Goal: Task Accomplishment & Management: Use online tool/utility

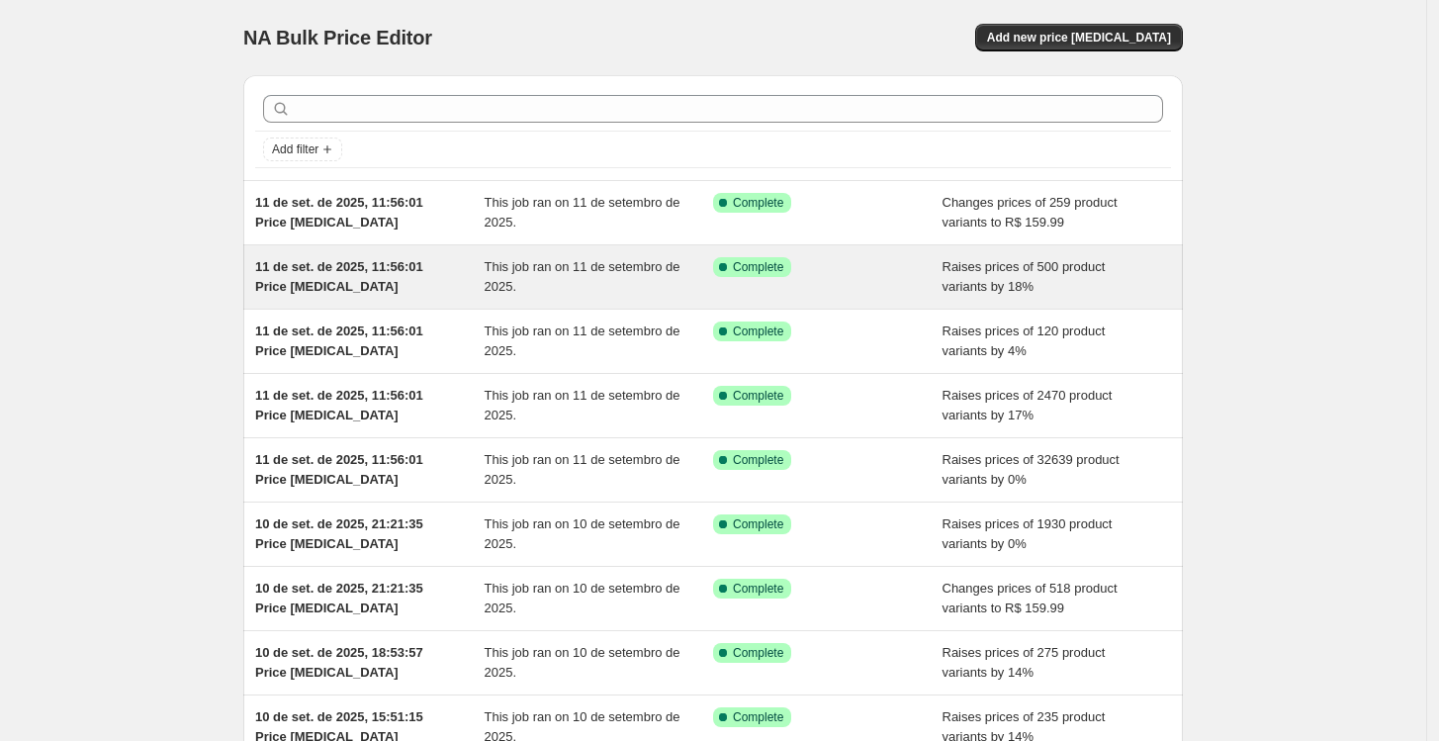
click at [546, 293] on div "This job ran on 11 de setembro de 2025." at bounding box center [599, 277] width 229 height 40
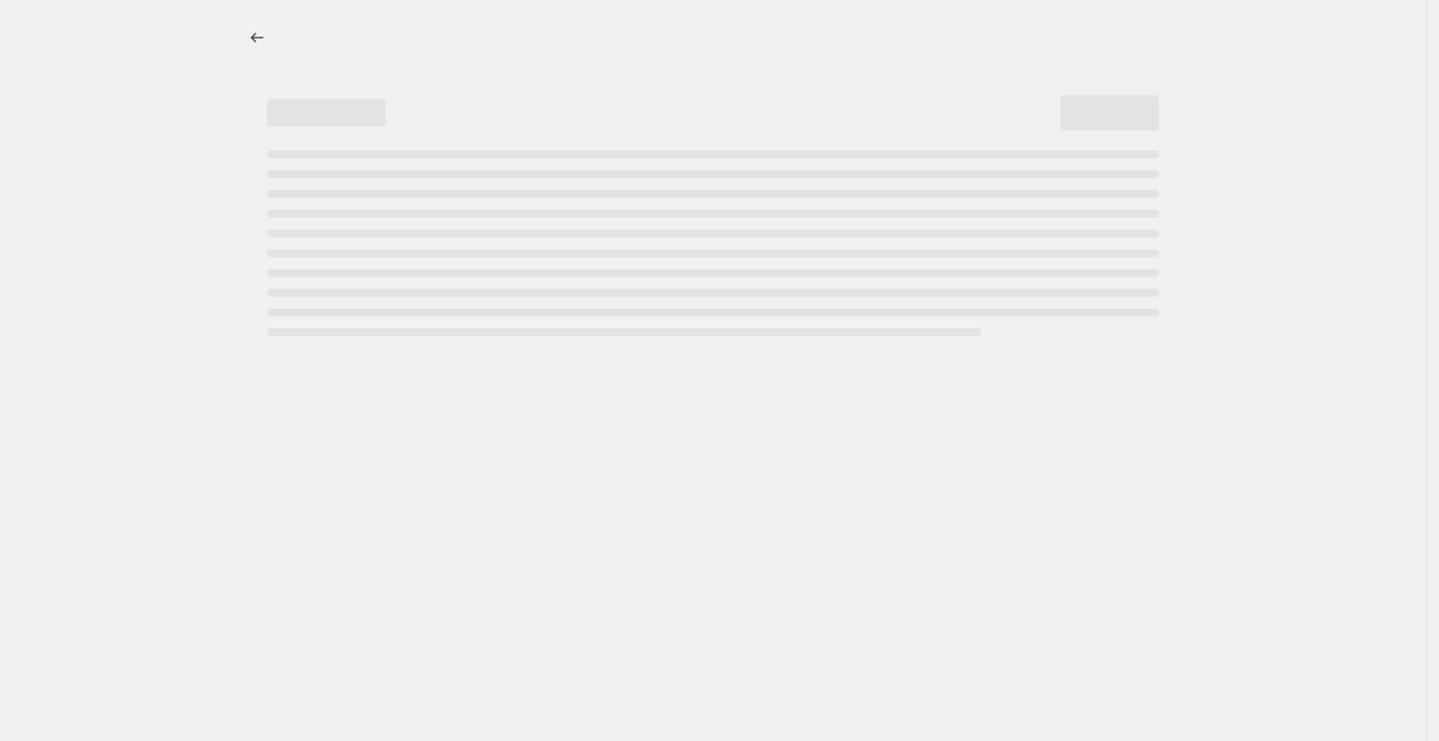
select select "percentage"
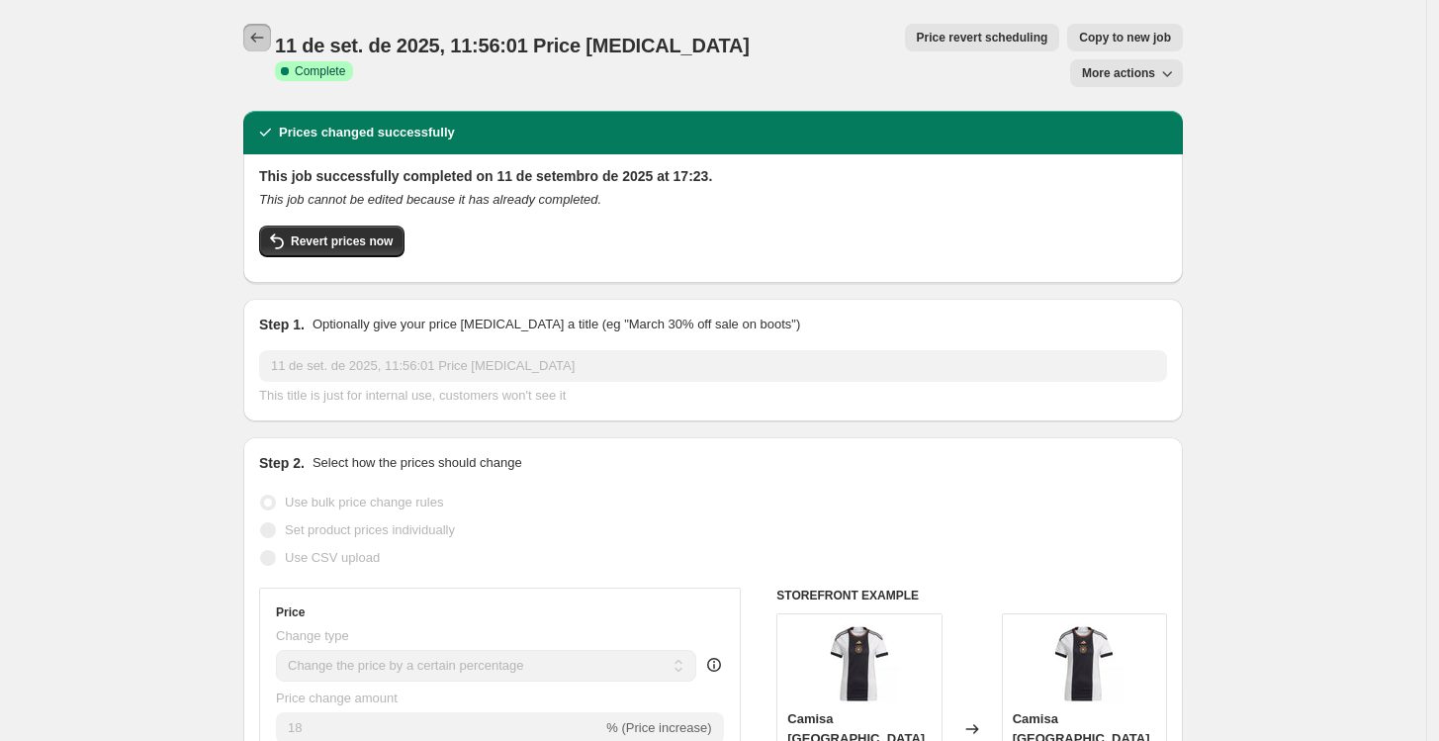
click at [257, 39] on icon "Price change jobs" at bounding box center [257, 38] width 13 height 10
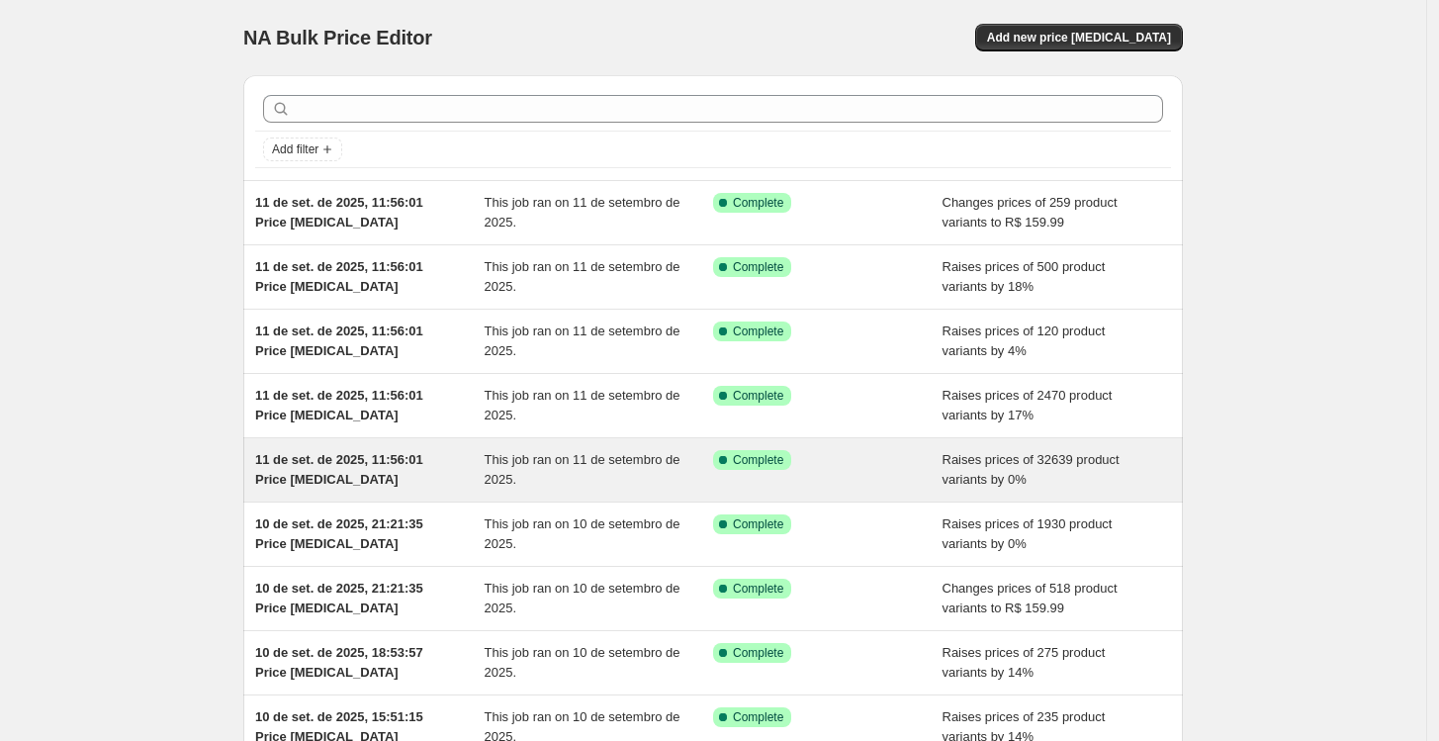
click at [444, 475] on div "11 de set. de 2025, 11:56:01 Price [MEDICAL_DATA]" at bounding box center [369, 470] width 229 height 40
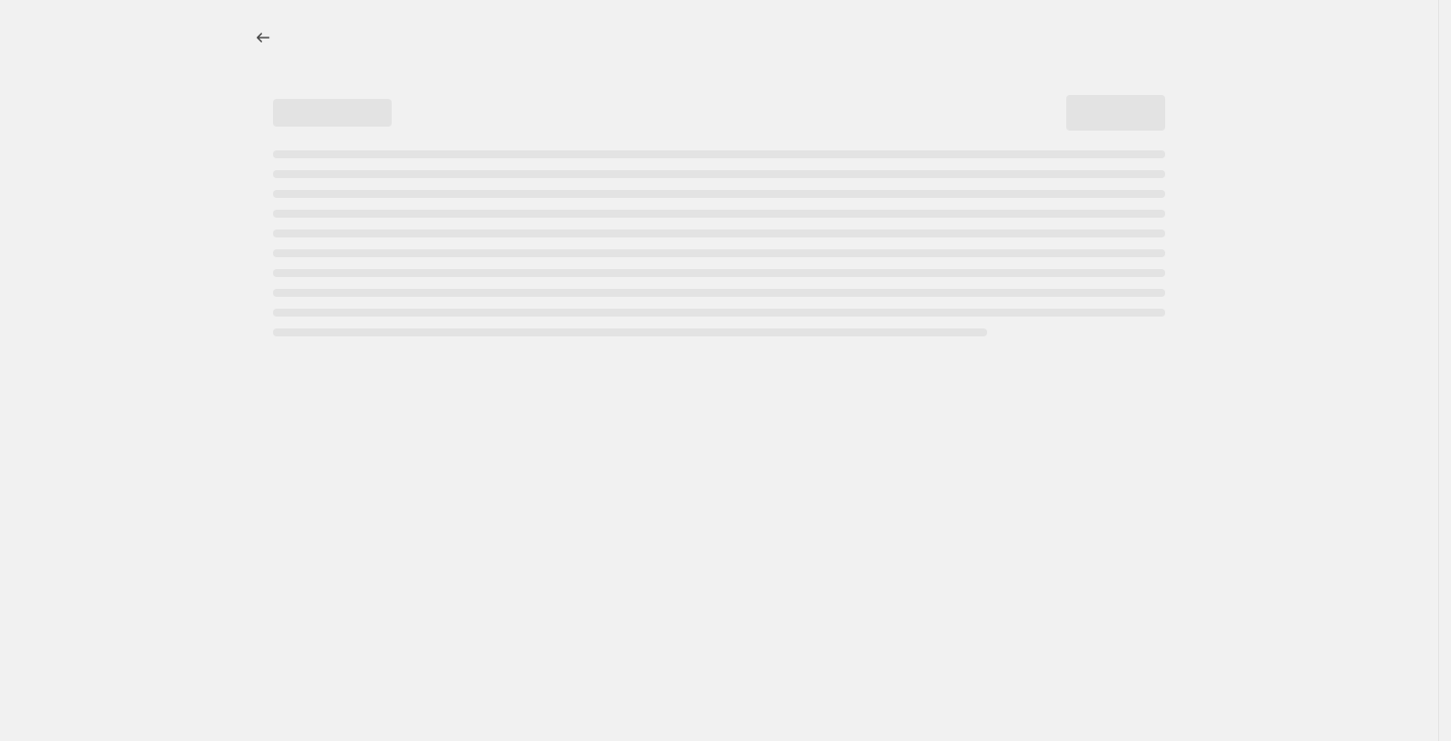
select select "percentage"
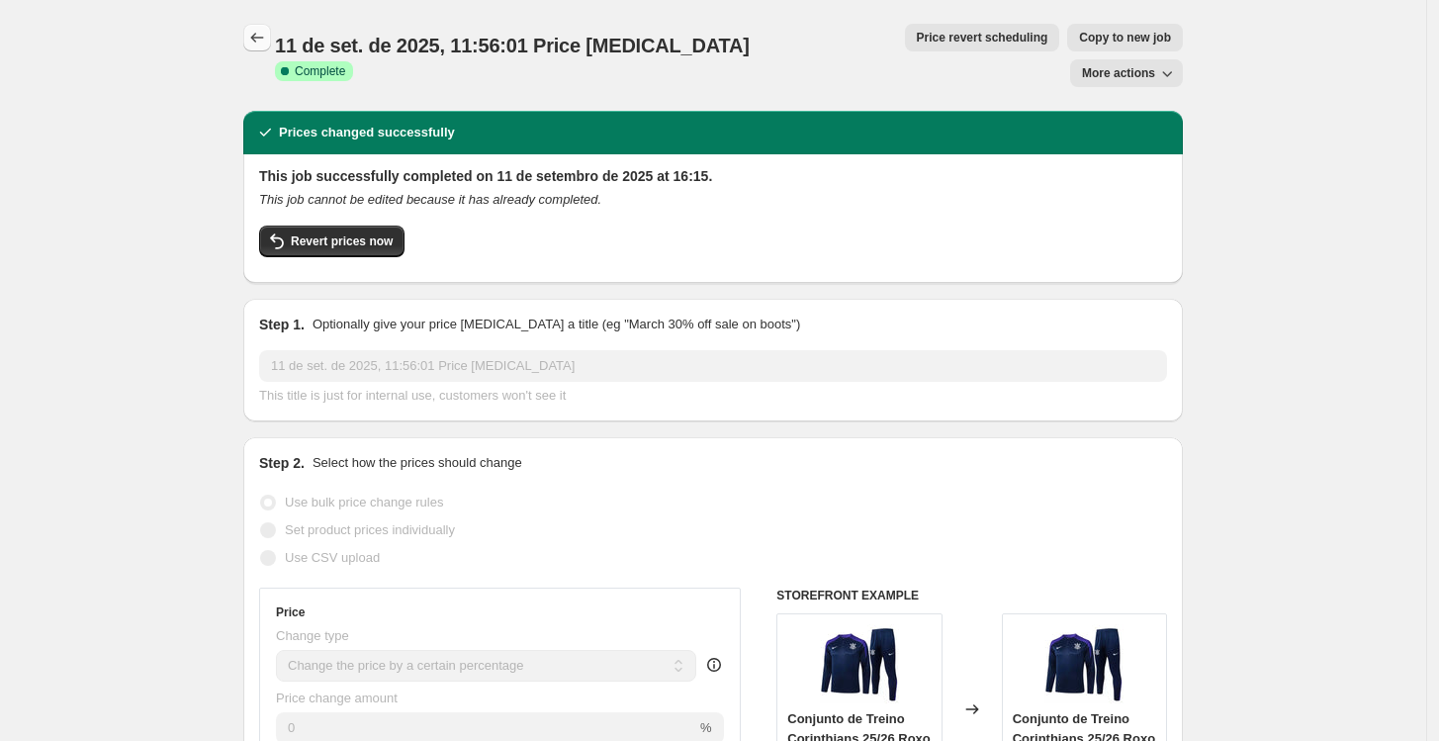
click at [255, 40] on icon "Price change jobs" at bounding box center [257, 38] width 20 height 20
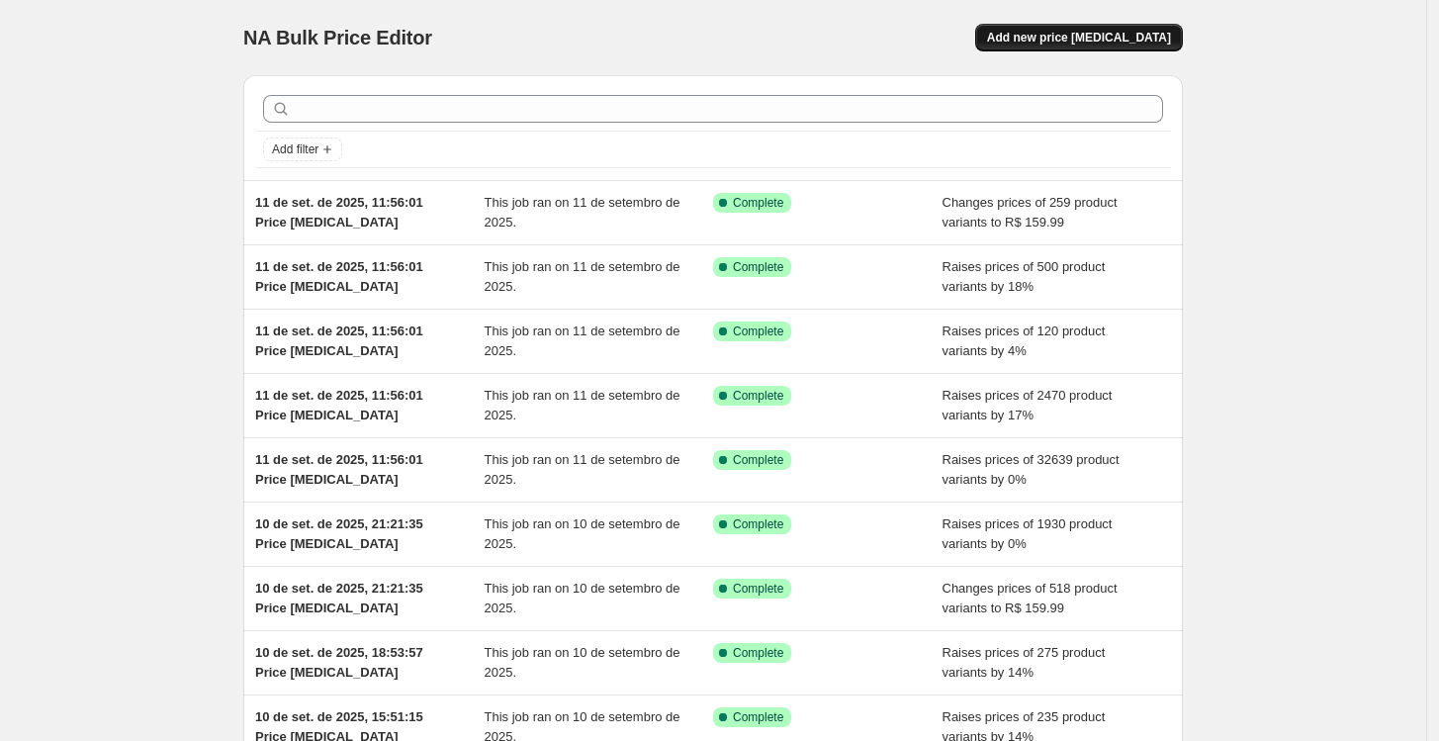
click at [1088, 32] on span "Add new price [MEDICAL_DATA]" at bounding box center [1079, 38] width 184 height 16
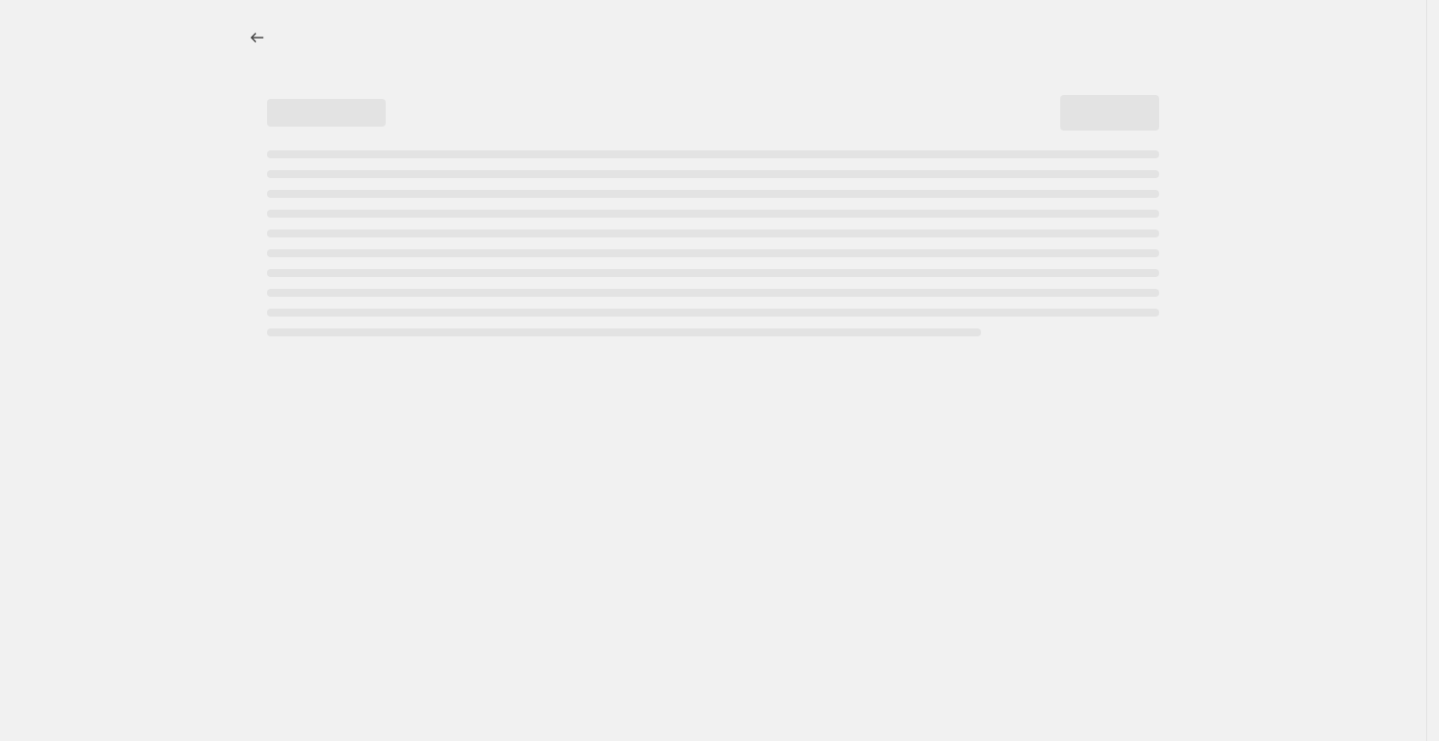
select select "percentage"
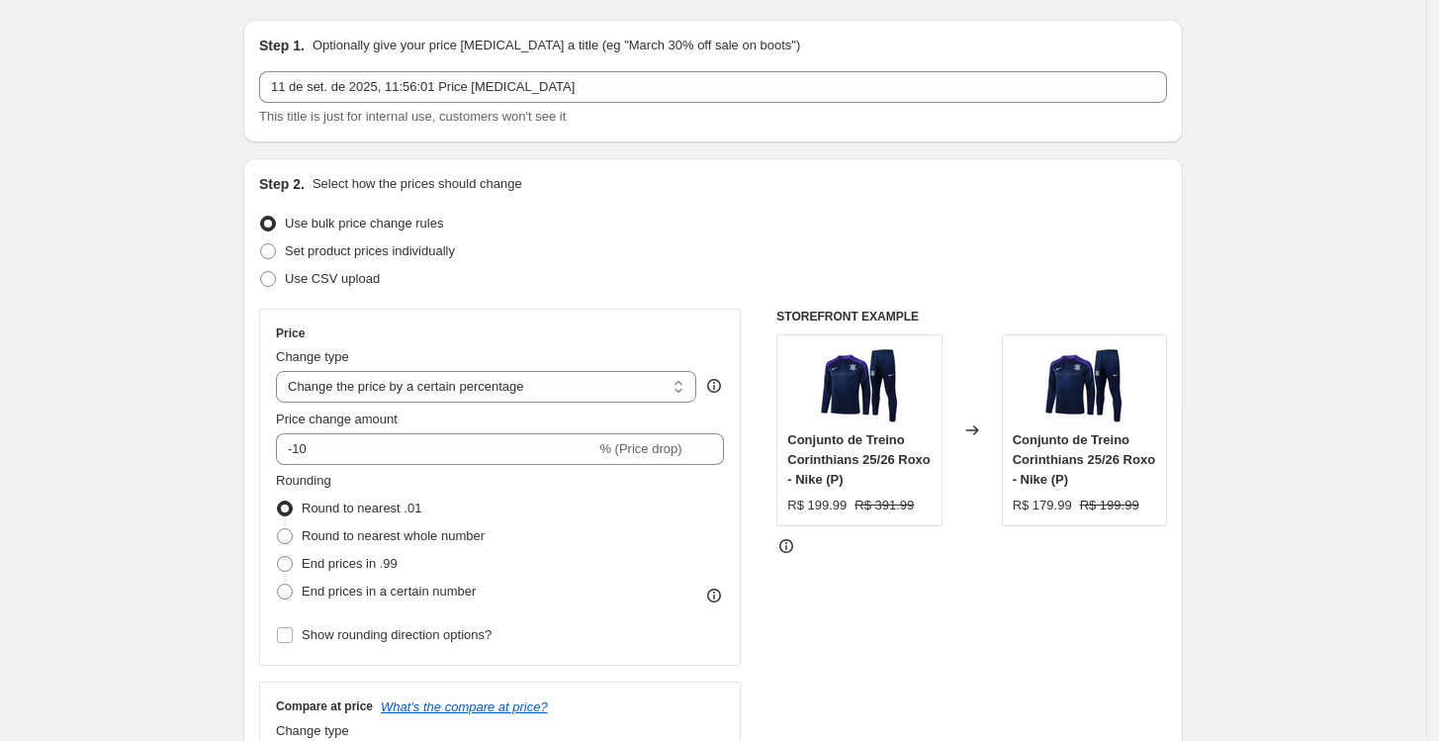
scroll to position [329, 0]
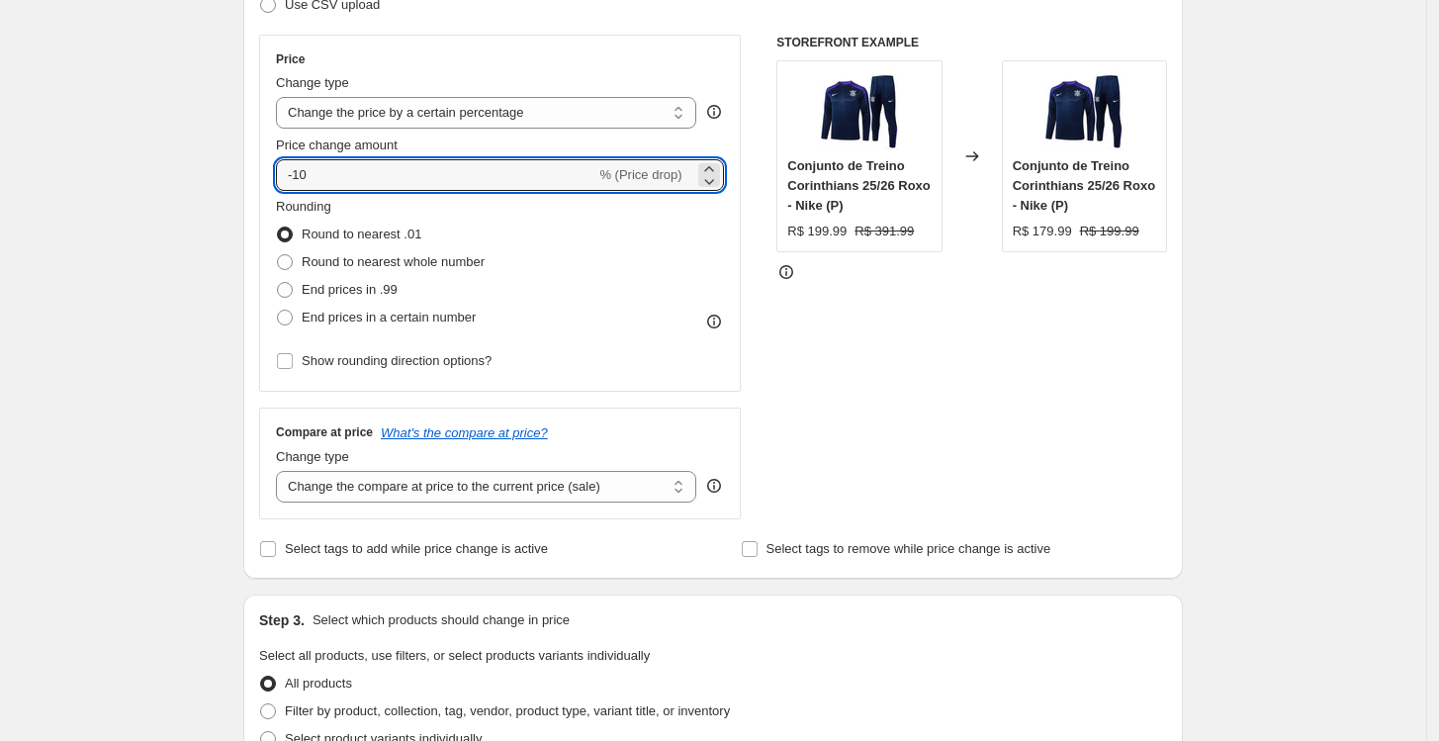
drag, startPoint x: 445, startPoint y: 172, endPoint x: 254, endPoint y: 160, distance: 191.2
click at [254, 160] on div "Step 2. Select how the prices should change Use bulk price change rules Set pro…" at bounding box center [712, 231] width 939 height 694
type input "0"
click at [381, 296] on span "End prices in .99" at bounding box center [350, 289] width 96 height 15
click at [278, 283] on input "End prices in .99" at bounding box center [277, 282] width 1 height 1
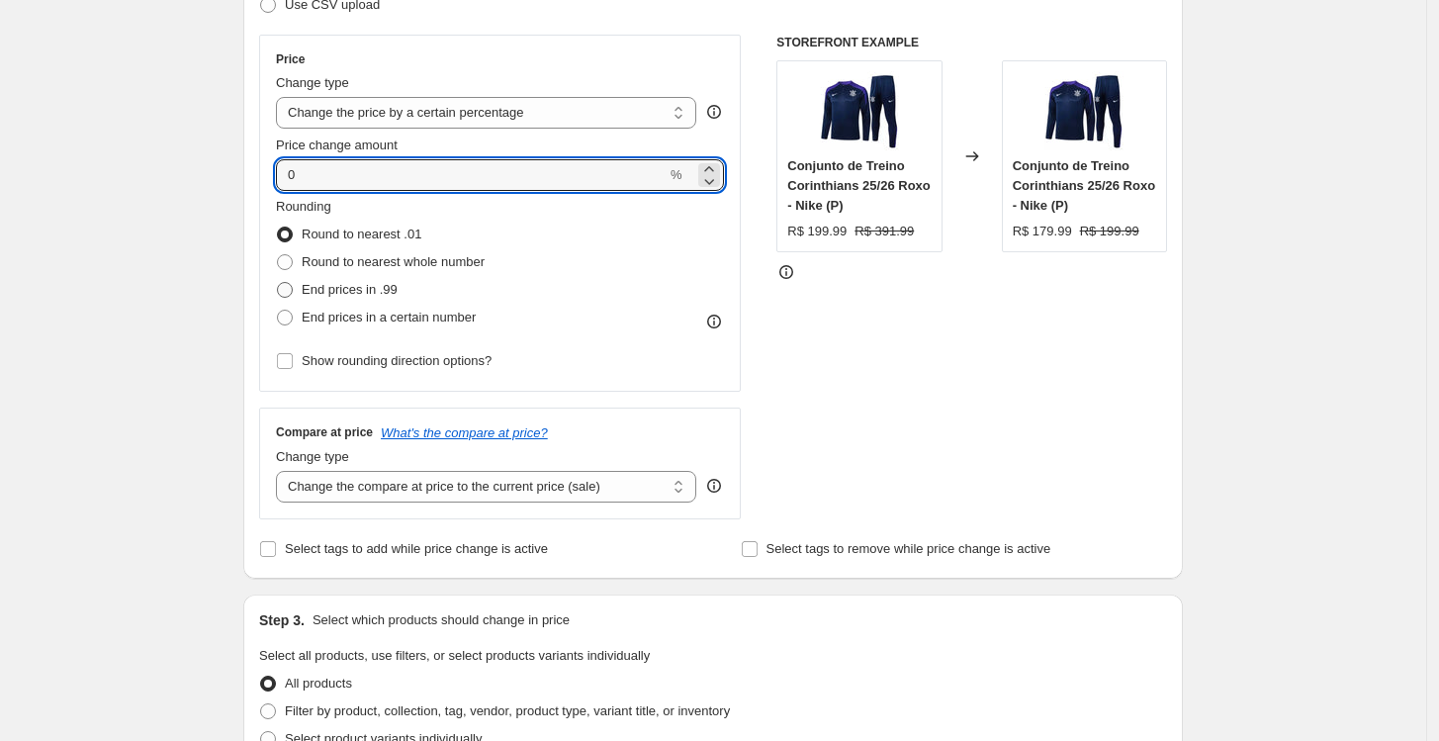
radio input "true"
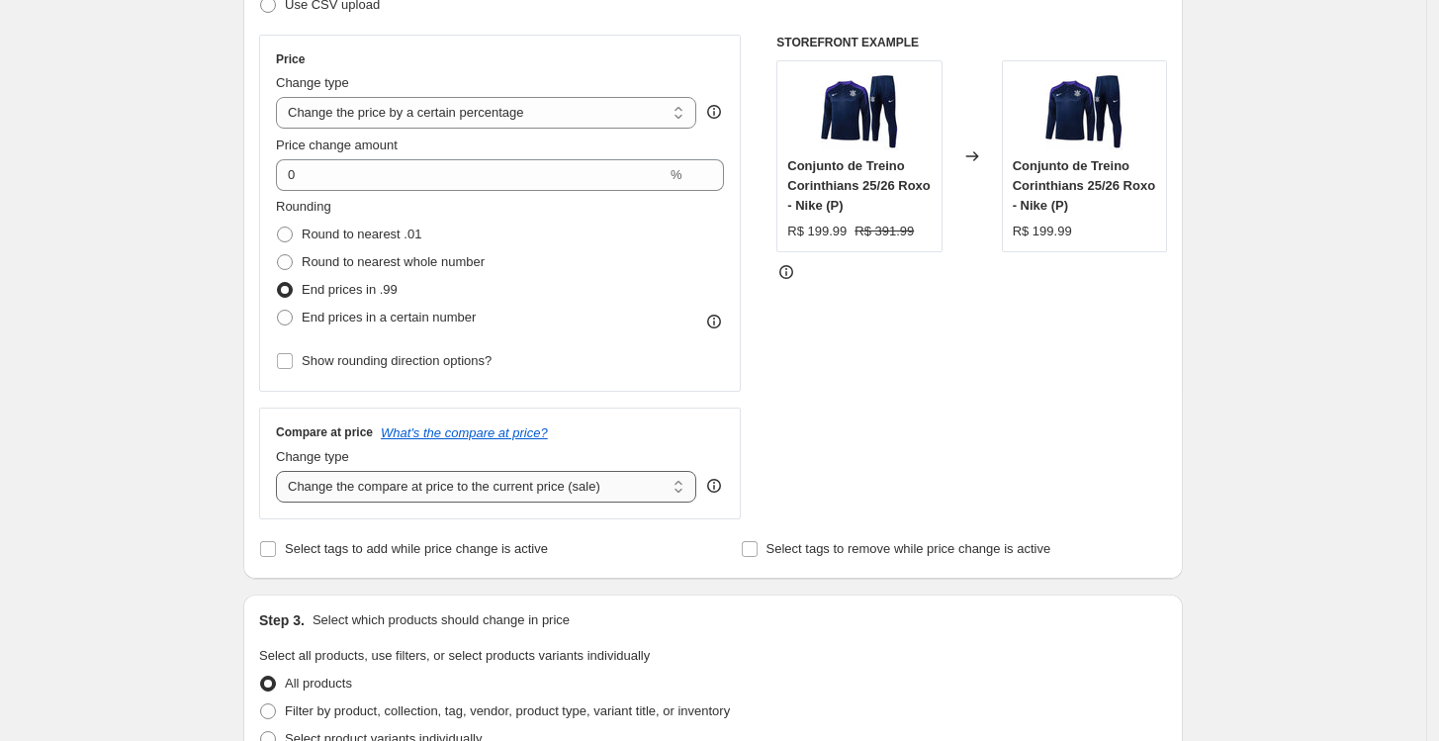
click at [407, 493] on select "Change the compare at price to the current price (sale) Change the compare at p…" at bounding box center [486, 487] width 420 height 32
select select "percentage"
click at [281, 471] on select "Change the compare at price to the current price (sale) Change the compare at p…" at bounding box center [486, 487] width 420 height 32
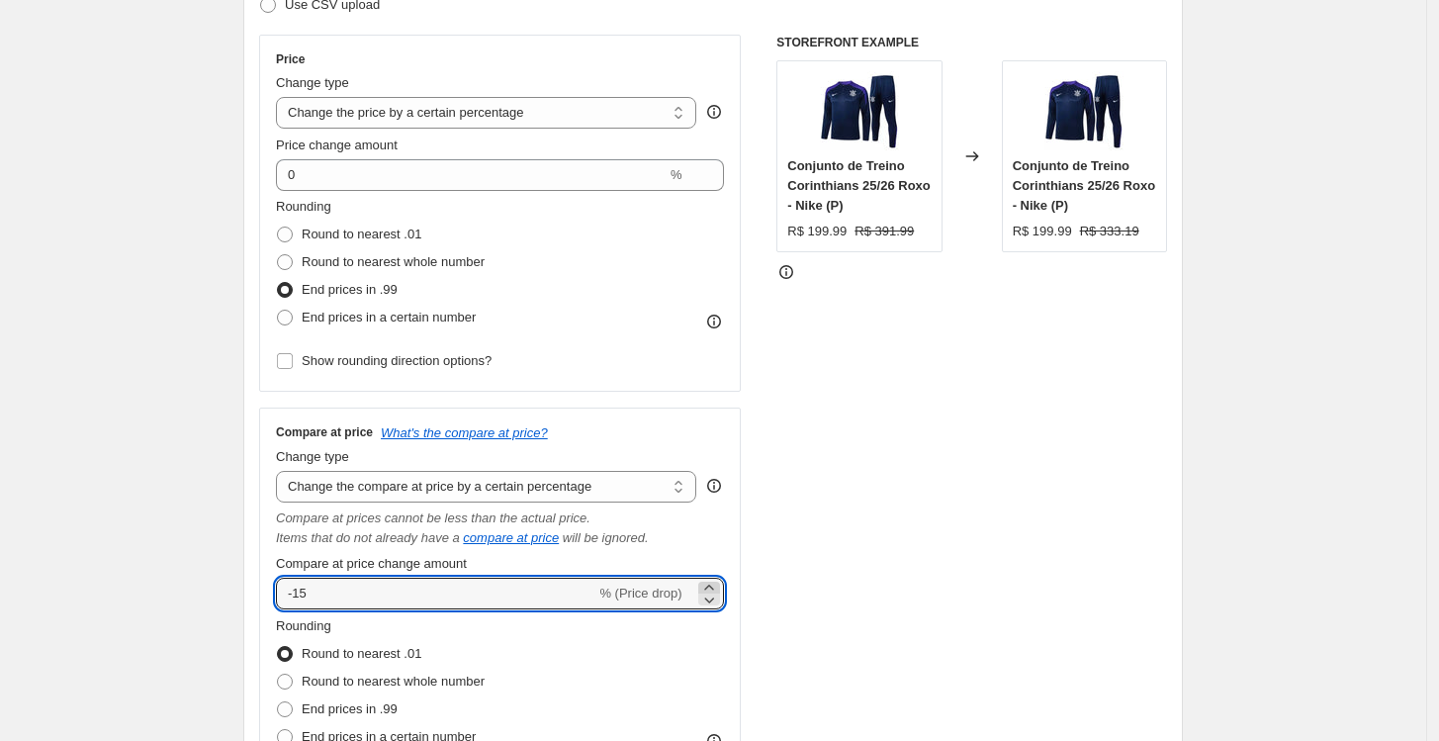
click at [714, 588] on icon at bounding box center [709, 588] width 20 height 20
click at [878, 514] on div "STOREFRONT EXAMPLE Conjunto de Treino Corinthians 25/26 Roxo - Nike (P) R$ 199.…" at bounding box center [971, 423] width 391 height 776
click at [713, 582] on icon at bounding box center [709, 588] width 20 height 20
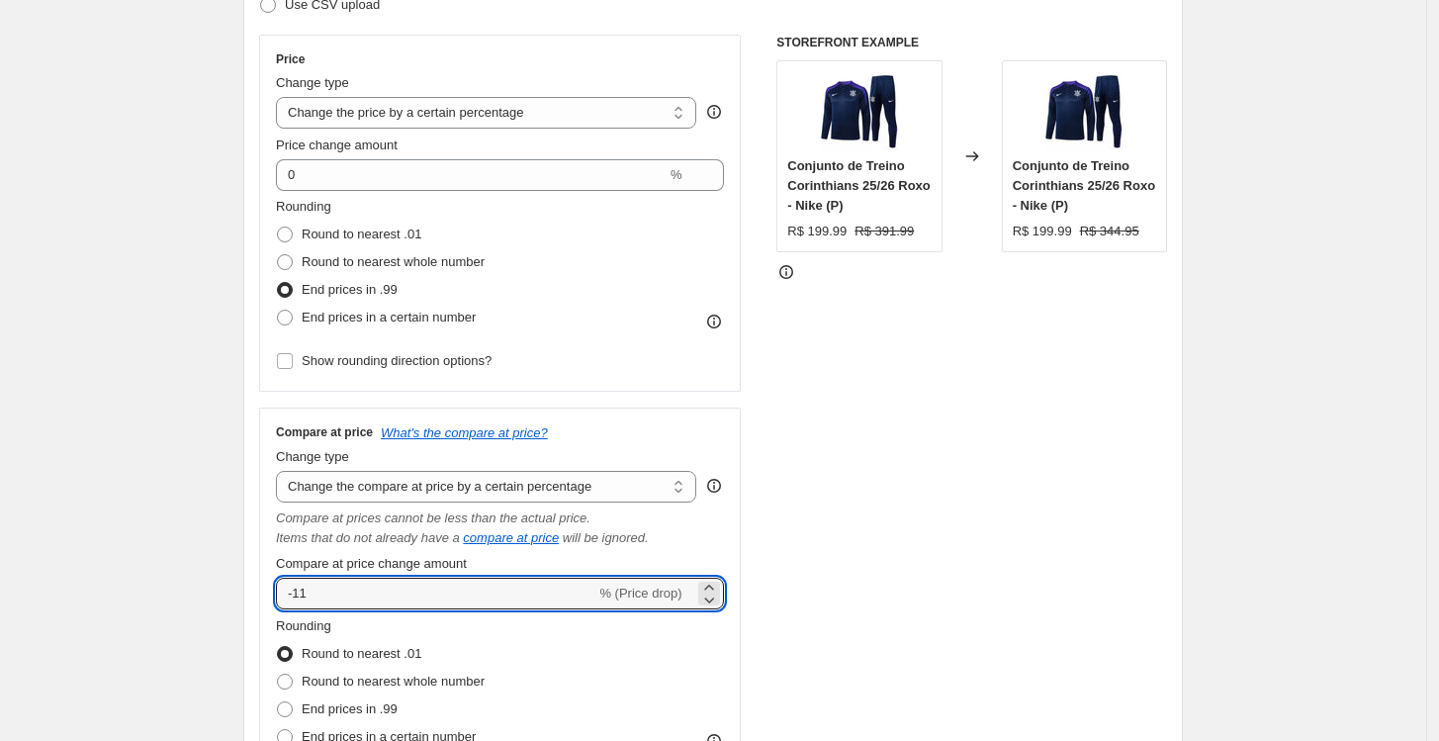
click at [861, 548] on div "STOREFRONT EXAMPLE Conjunto de Treino Corinthians 25/26 Roxo - Nike (P) R$ 199.…" at bounding box center [971, 423] width 391 height 776
click at [719, 587] on icon at bounding box center [709, 588] width 20 height 20
type input "-10"
click at [857, 547] on div "STOREFRONT EXAMPLE Conjunto de Treino Corinthians 25/26 Roxo - Nike (P) R$ 199.…" at bounding box center [971, 423] width 391 height 776
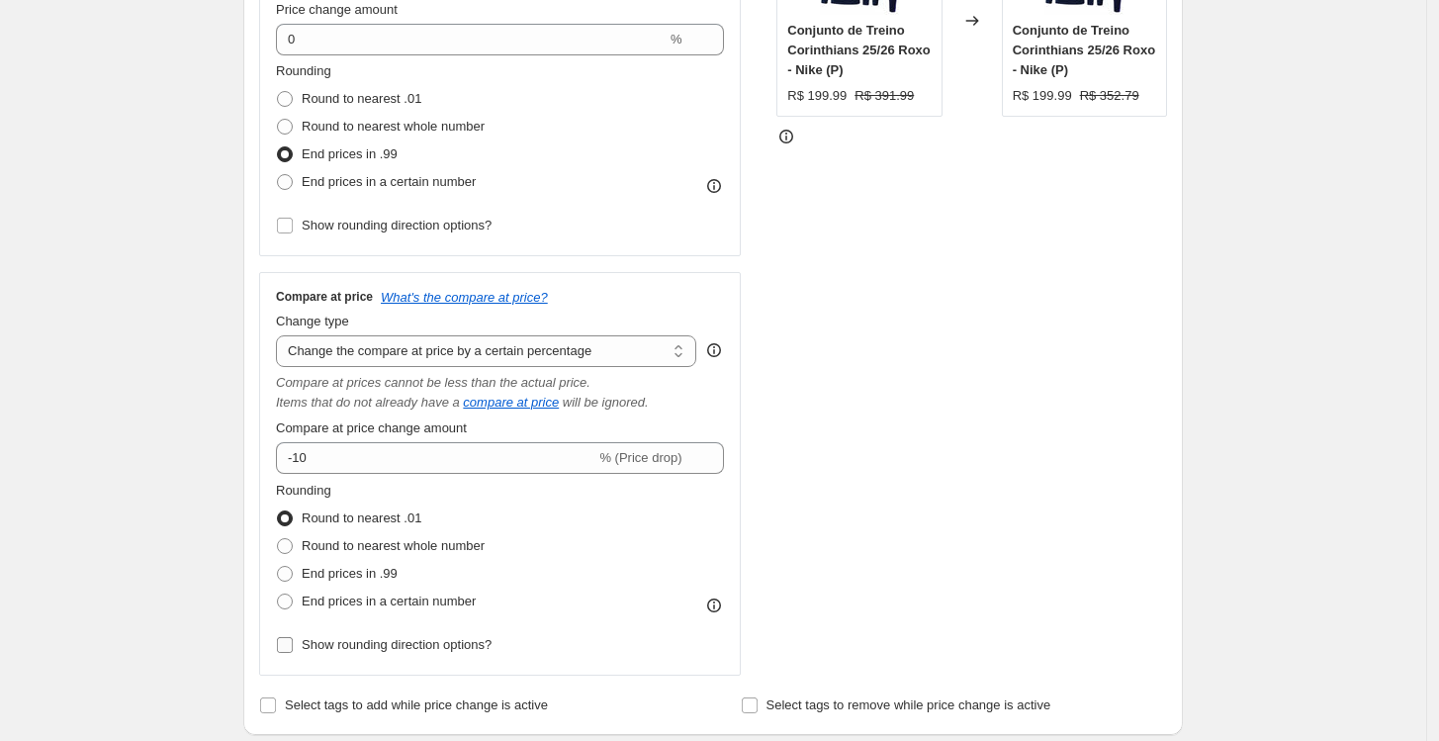
scroll to position [549, 0]
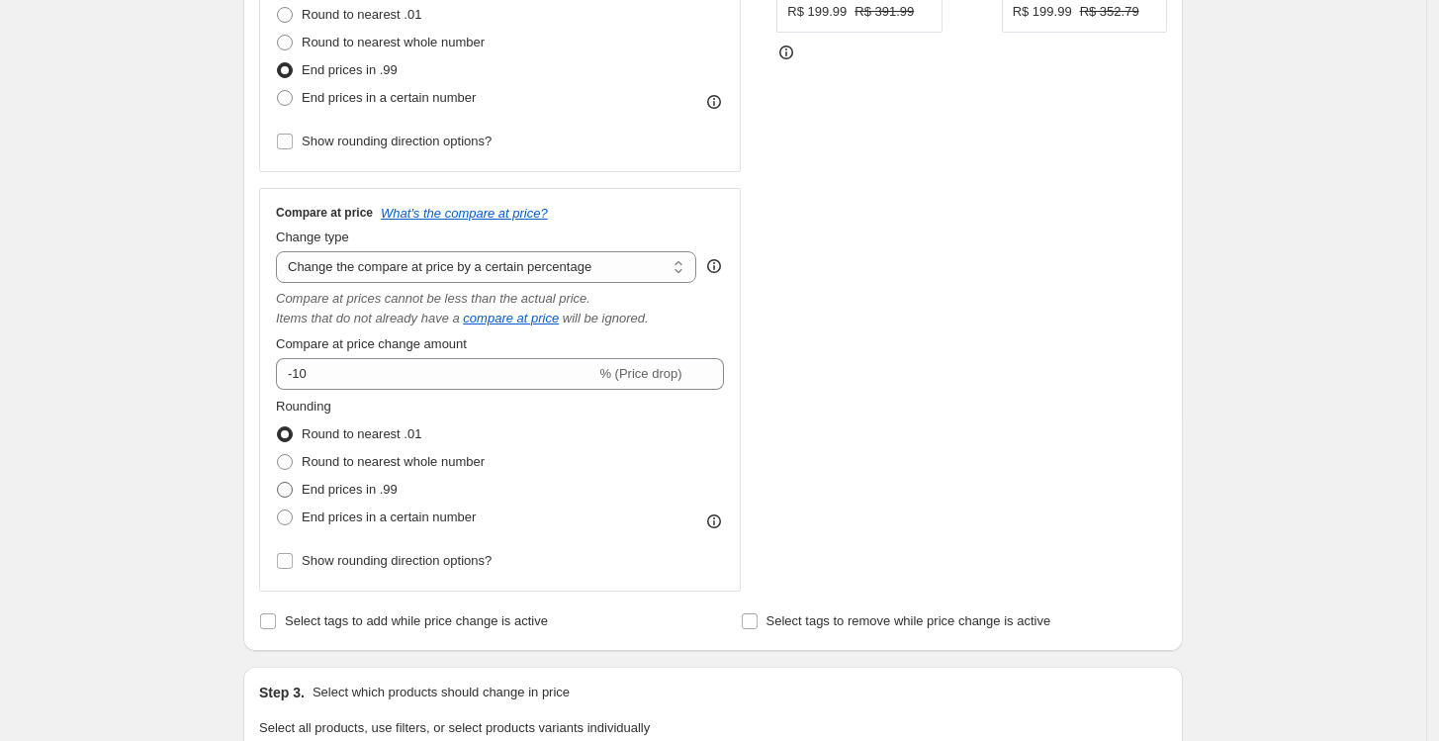
click at [337, 493] on span "End prices in .99" at bounding box center [350, 489] width 96 height 15
click at [278, 483] on input "End prices in .99" at bounding box center [277, 482] width 1 height 1
radio input "true"
click at [365, 559] on span "Show rounding direction options?" at bounding box center [397, 560] width 190 height 15
click at [293, 559] on input "Show rounding direction options?" at bounding box center [285, 561] width 16 height 16
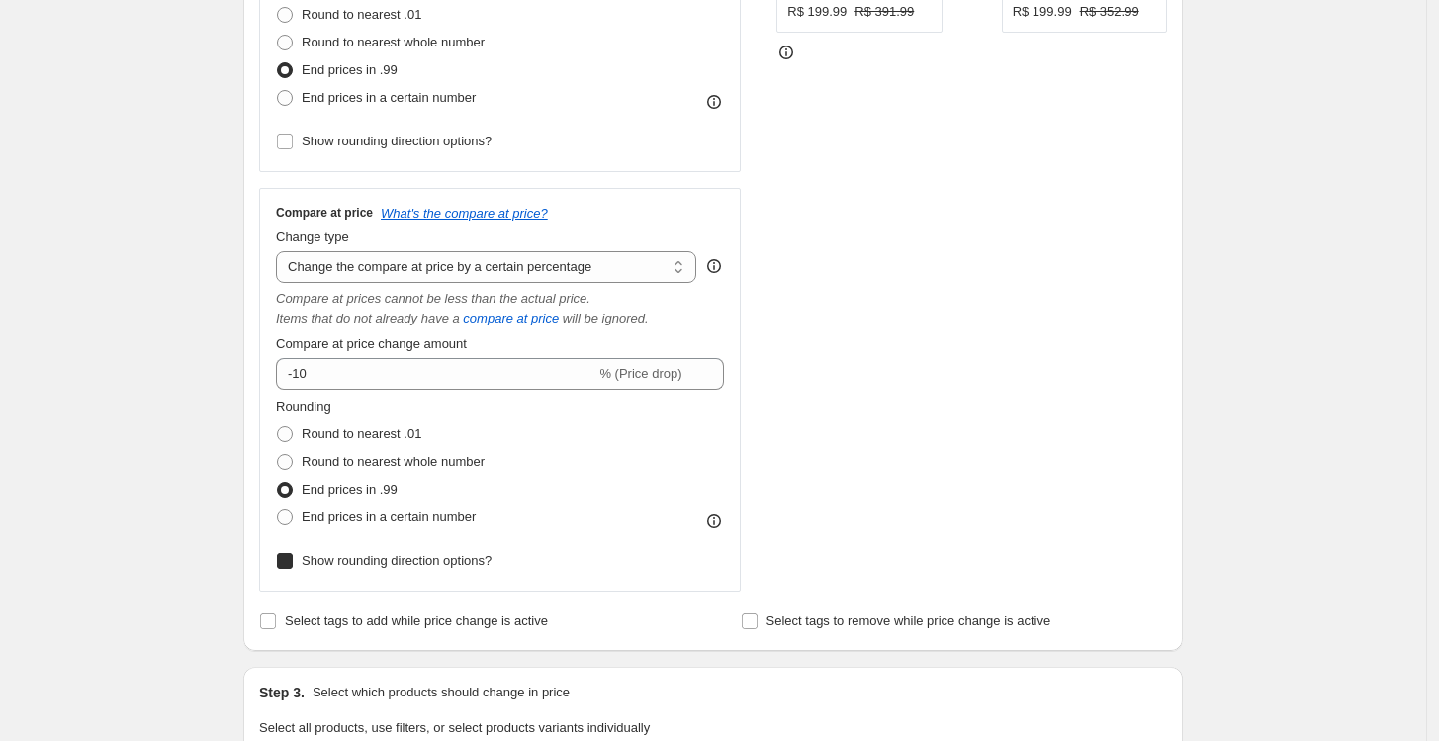
checkbox input "true"
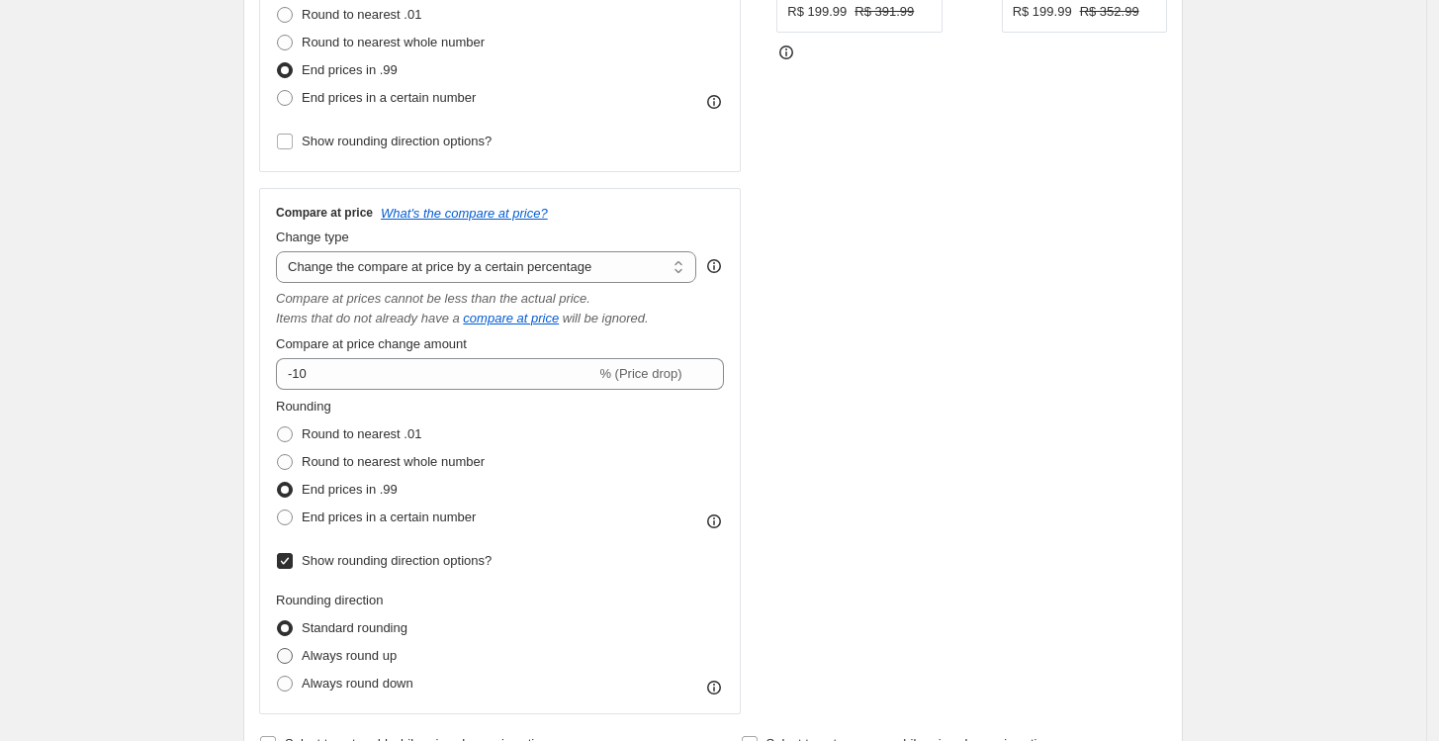
click at [364, 652] on span "Always round up" at bounding box center [349, 655] width 95 height 15
click at [278, 649] on input "Always round up" at bounding box center [277, 648] width 1 height 1
radio input "true"
click at [815, 471] on div "STOREFRONT EXAMPLE Conjunto de Treino Corinthians 25/26 Roxo - Nike (P) R$ 199.…" at bounding box center [971, 264] width 391 height 899
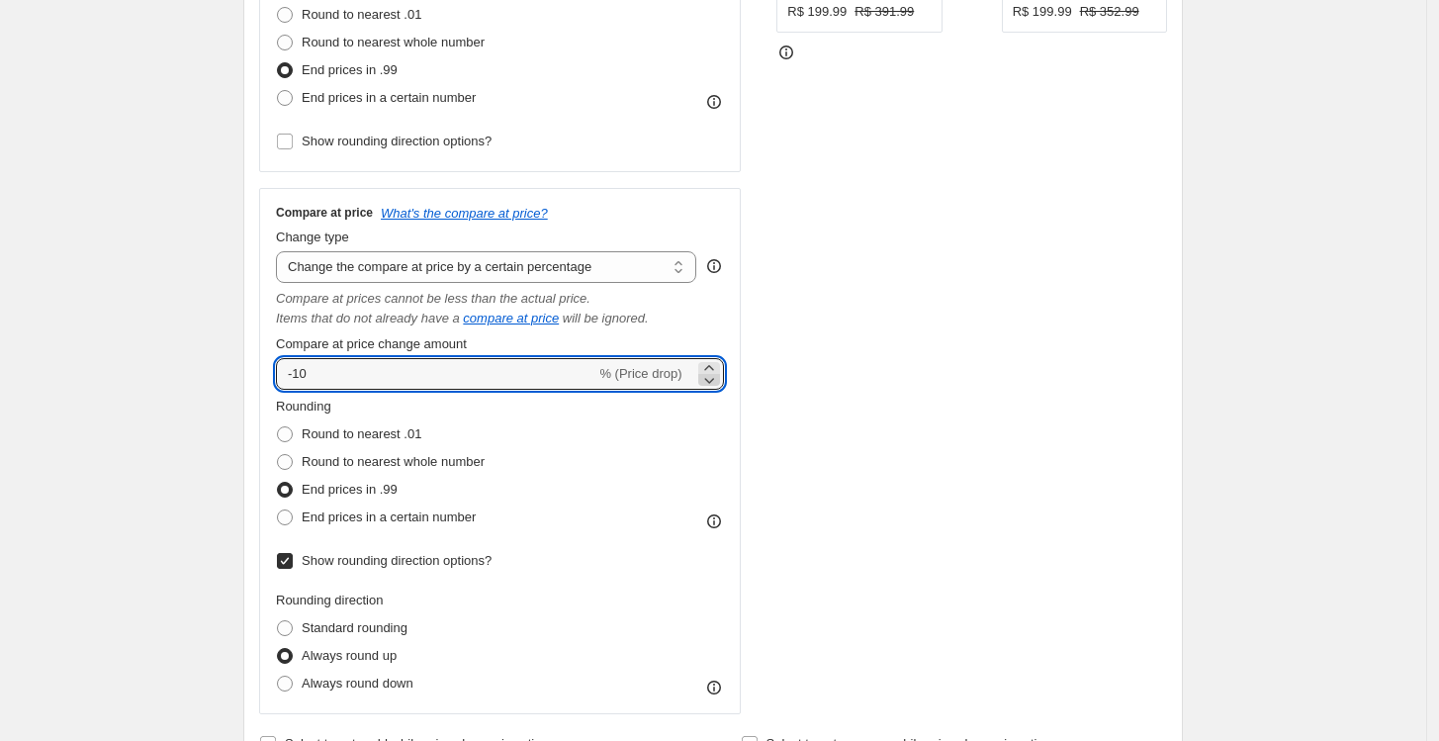
click at [713, 382] on icon at bounding box center [709, 382] width 10 height 6
click at [713, 385] on icon at bounding box center [709, 380] width 20 height 20
click at [787, 374] on div "STOREFRONT EXAMPLE Conjunto de Treino Corinthians 25/26 Roxo - Nike (P) R$ 199.…" at bounding box center [971, 264] width 391 height 899
click at [533, 386] on input "-12" at bounding box center [435, 374] width 319 height 32
click at [719, 366] on icon at bounding box center [709, 368] width 20 height 20
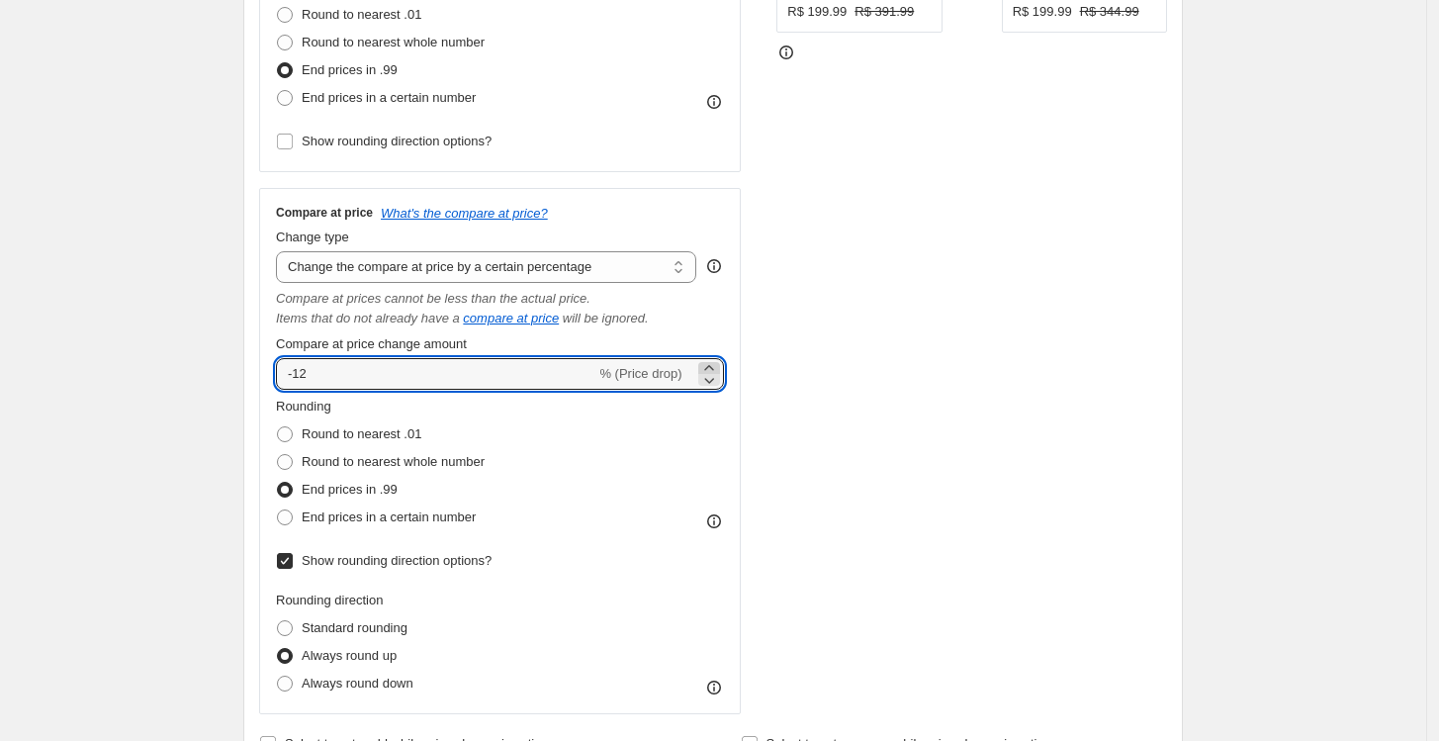
type input "-11"
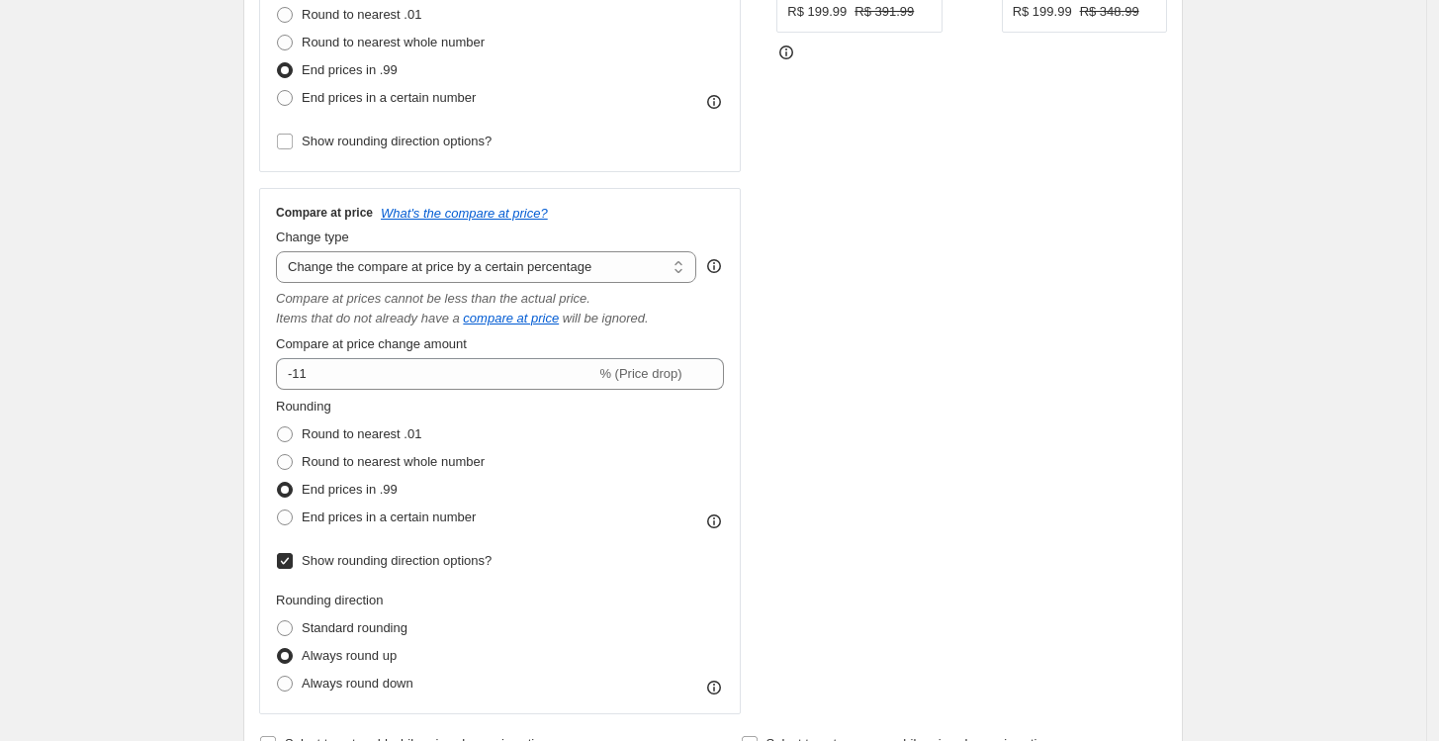
click at [881, 358] on div "STOREFRONT EXAMPLE Conjunto de Treino Corinthians 25/26 Roxo - Nike (P) R$ 199.…" at bounding box center [971, 264] width 391 height 899
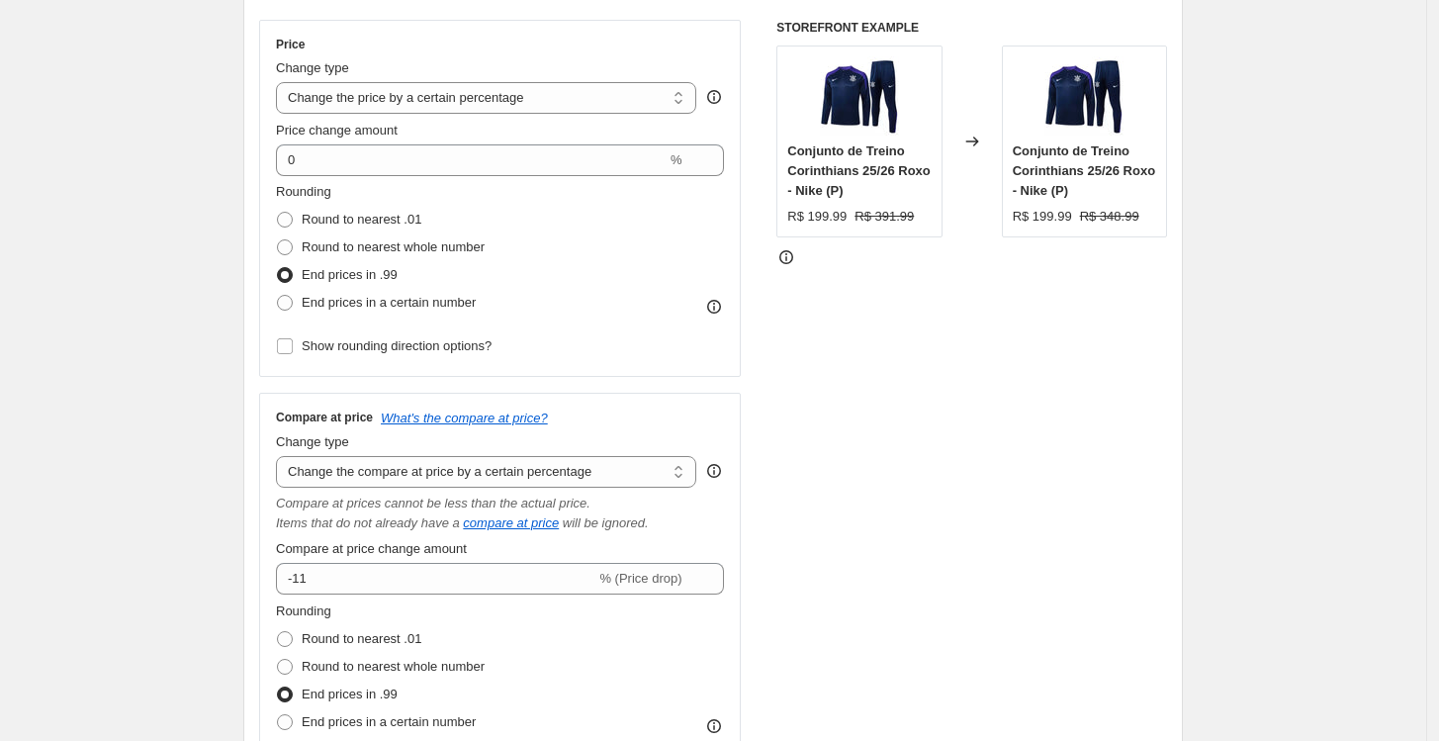
scroll to position [0, 0]
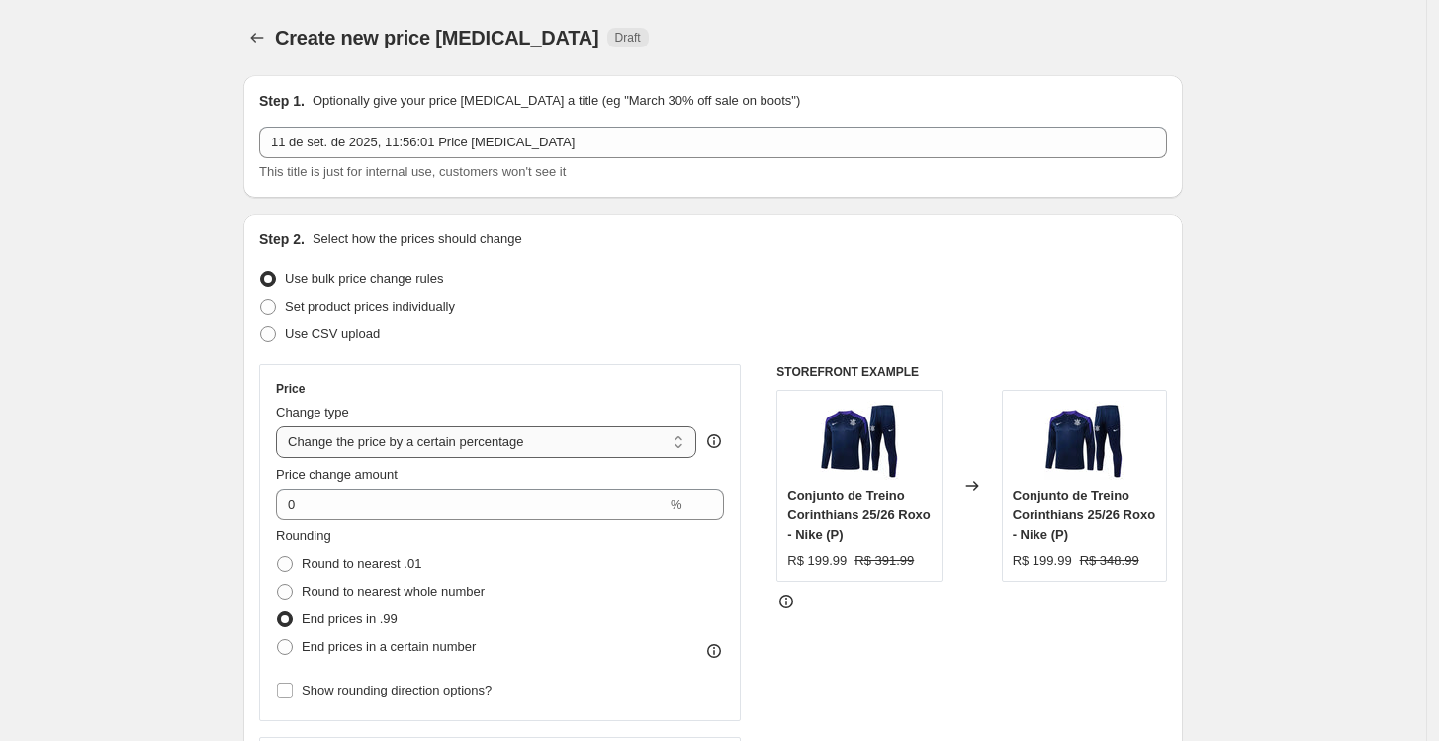
click at [357, 445] on select "Change the price to a certain amount Change the price by a certain amount Chang…" at bounding box center [486, 442] width 420 height 32
select select "by"
click at [281, 426] on select "Change the price to a certain amount Change the price by a certain amount Chang…" at bounding box center [486, 442] width 420 height 32
type input "-10.00"
click at [403, 437] on select "Change the price to a certain amount Change the price by a certain amount Chang…" at bounding box center [486, 442] width 420 height 32
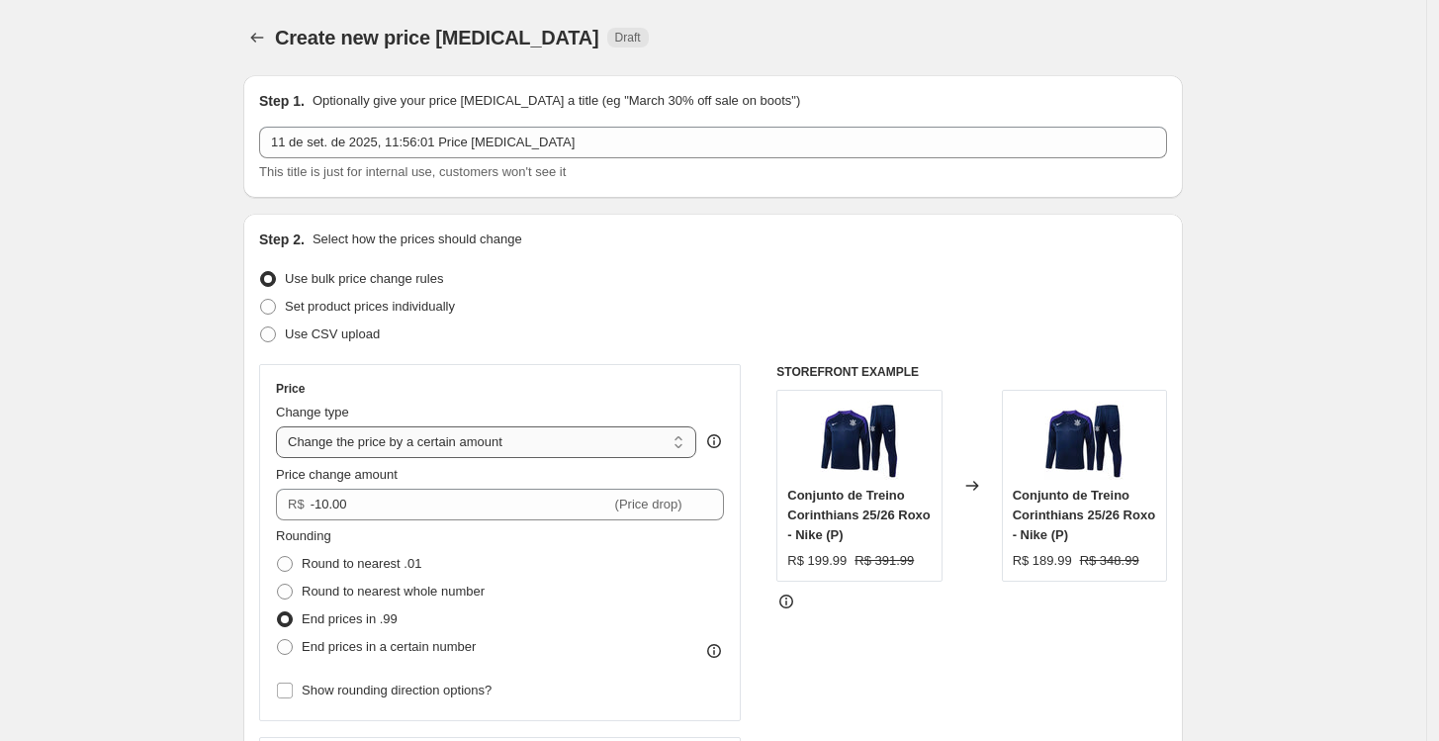
select select "percentage"
click at [281, 426] on select "Change the price to a certain amount Change the price by a certain amount Chang…" at bounding box center [486, 442] width 420 height 32
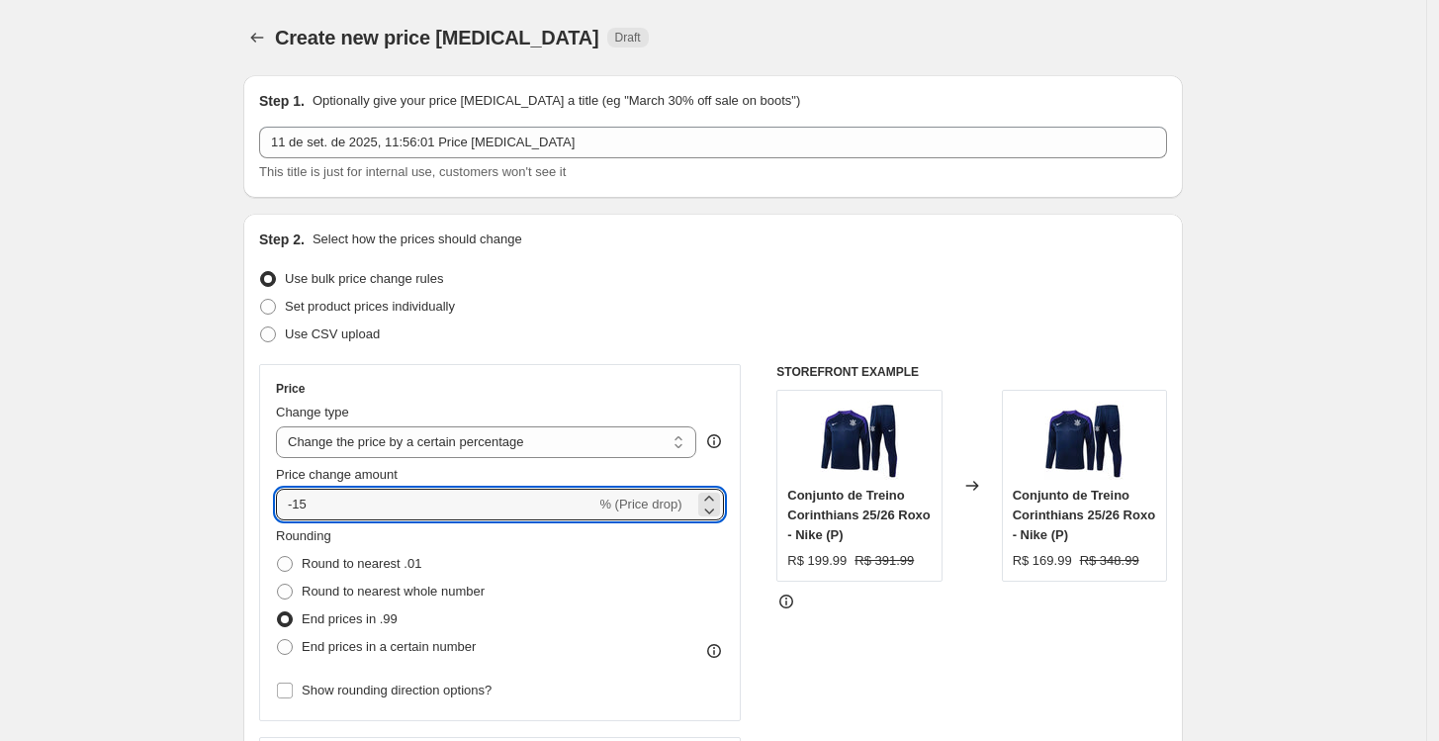
drag, startPoint x: 352, startPoint y: 503, endPoint x: 231, endPoint y: 495, distance: 120.9
type input "0"
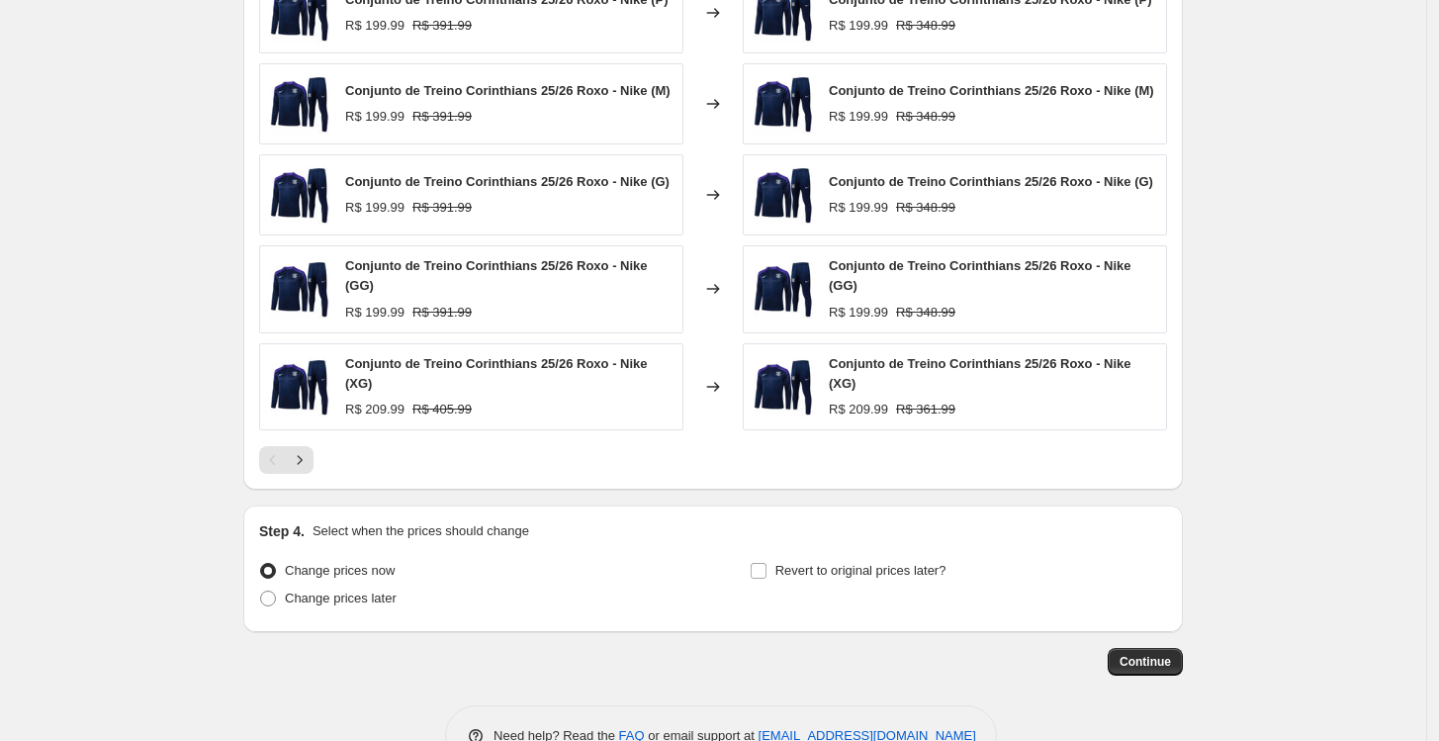
scroll to position [1662, 0]
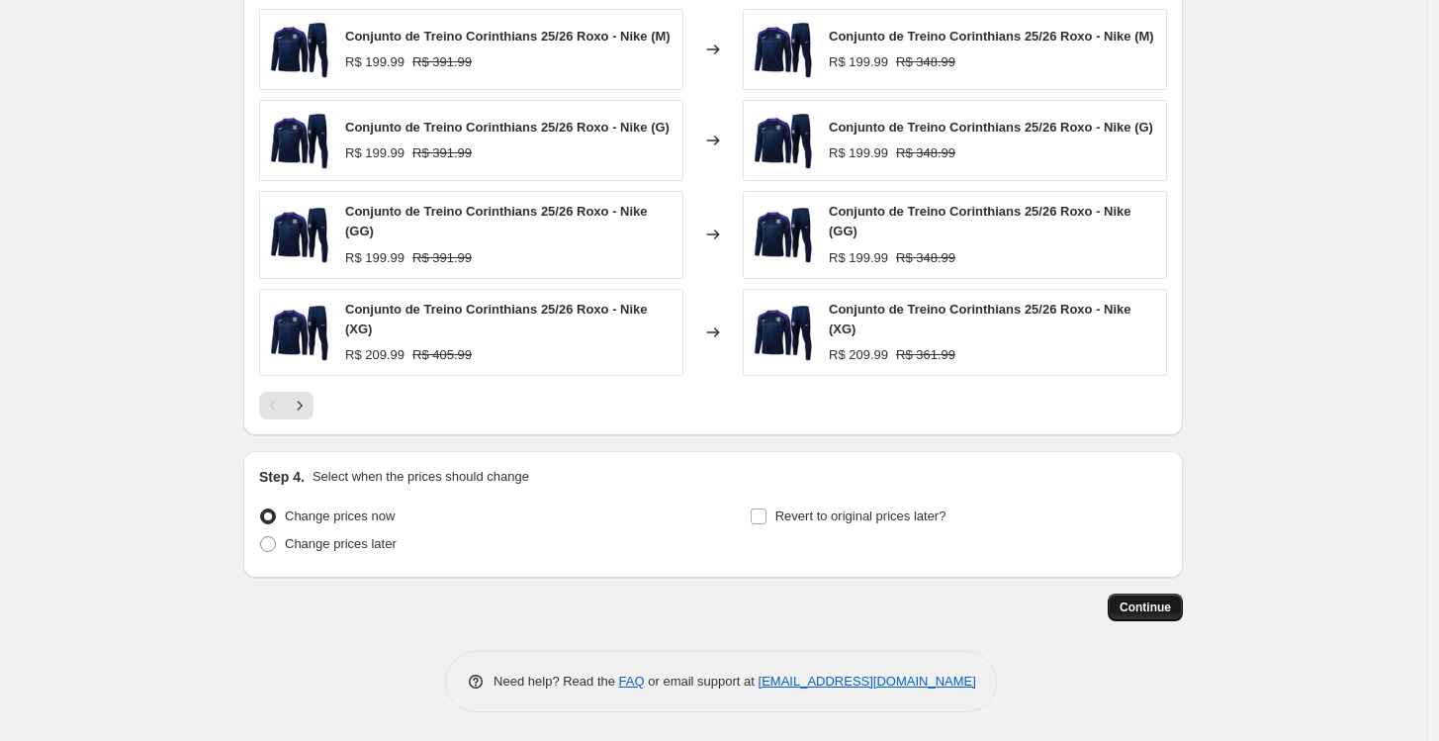
click at [1130, 604] on span "Continue" at bounding box center [1144, 607] width 51 height 16
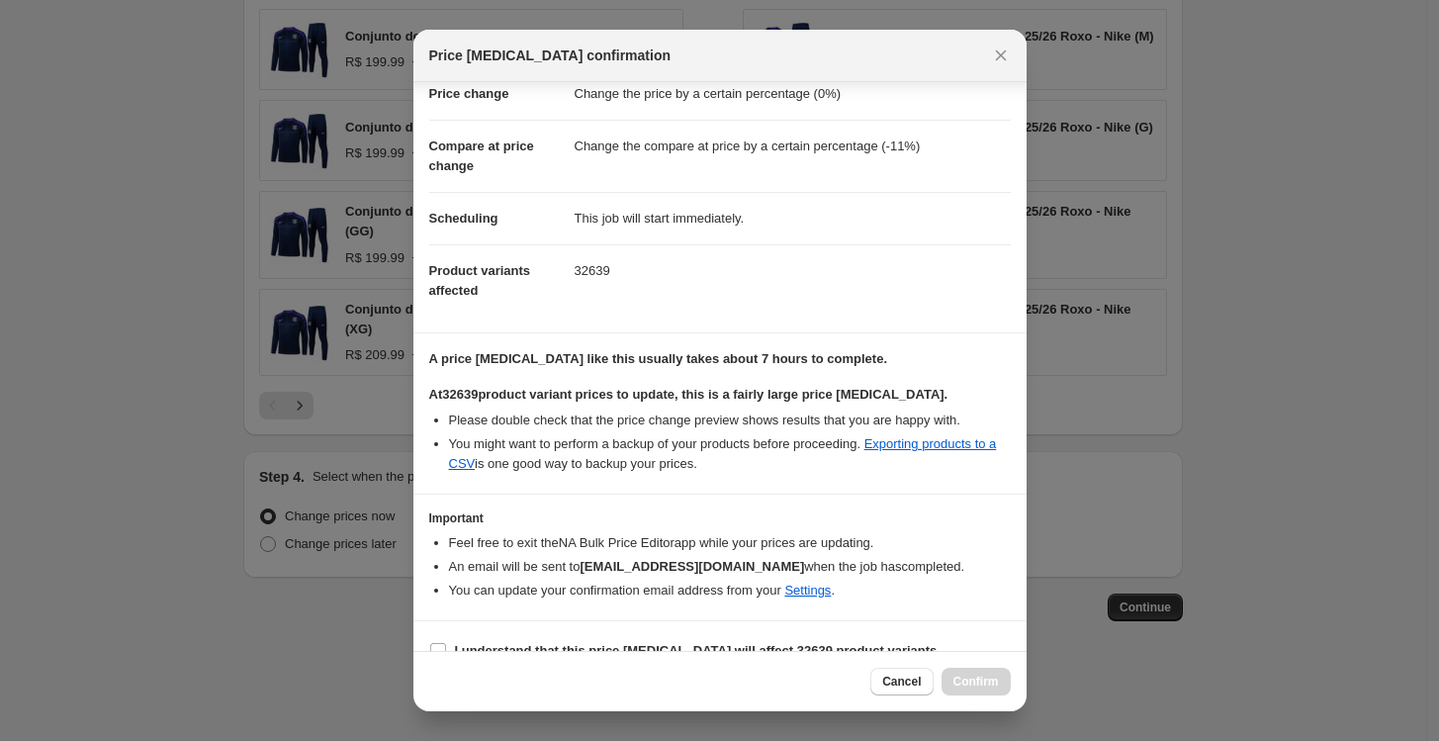
scroll to position [77, 0]
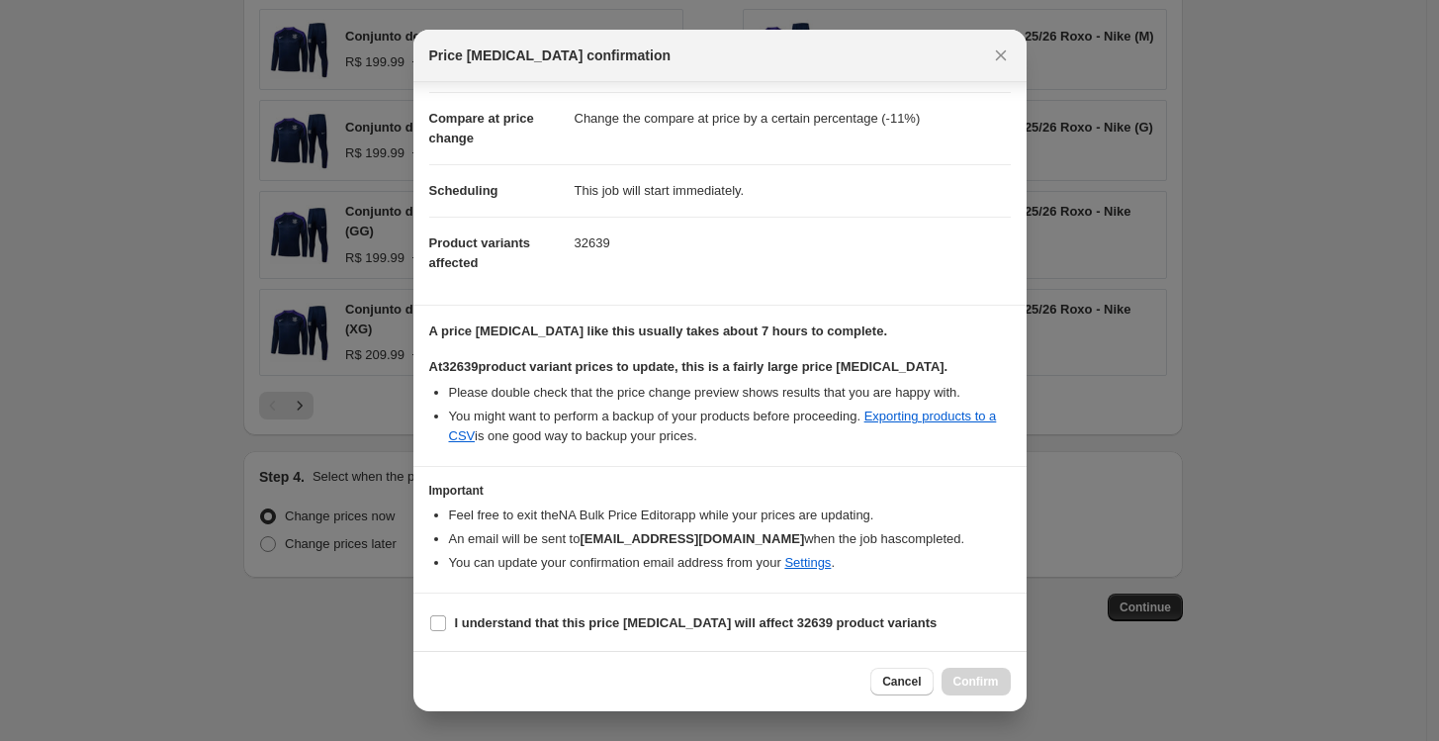
click at [530, 605] on section "I understand that this price [MEDICAL_DATA] will affect 32639 product variants" at bounding box center [719, 622] width 613 height 59
click at [535, 627] on b "I understand that this price [MEDICAL_DATA] will affect 32639 product variants" at bounding box center [696, 622] width 483 height 15
click at [446, 627] on input "I understand that this price [MEDICAL_DATA] will affect 32639 product variants" at bounding box center [438, 623] width 16 height 16
checkbox input "true"
click at [957, 682] on span "Confirm" at bounding box center [975, 681] width 45 height 16
